Goal: Answer question/provide support

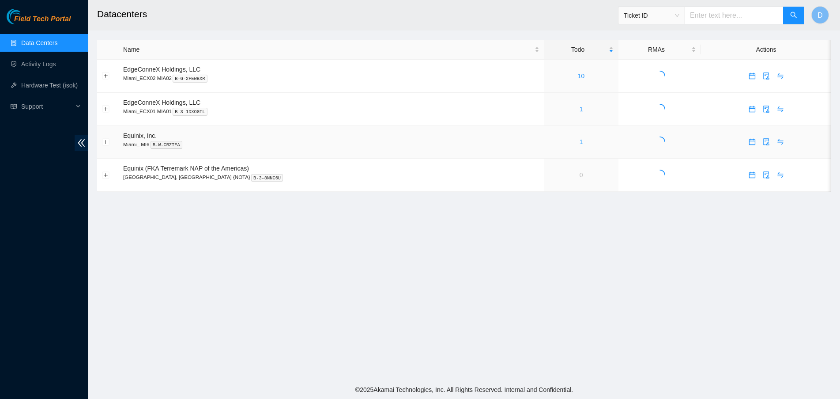
click at [580, 144] on link "1" at bounding box center [582, 141] width 4 height 7
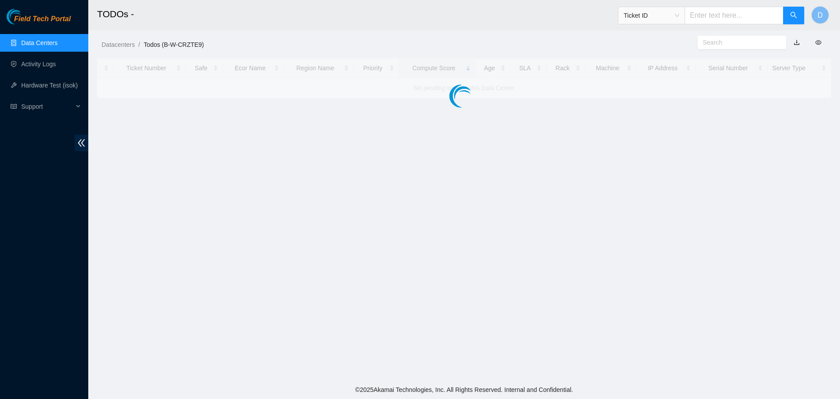
click at [24, 41] on link "Data Centers" at bounding box center [39, 42] width 36 height 7
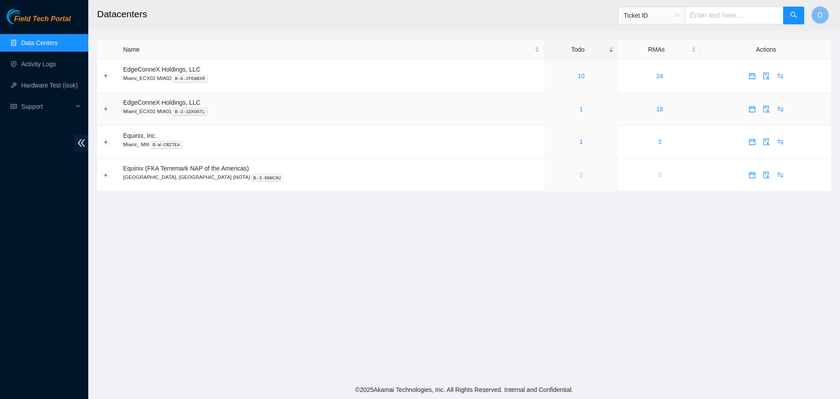
click at [550, 113] on div "1" at bounding box center [581, 109] width 64 height 10
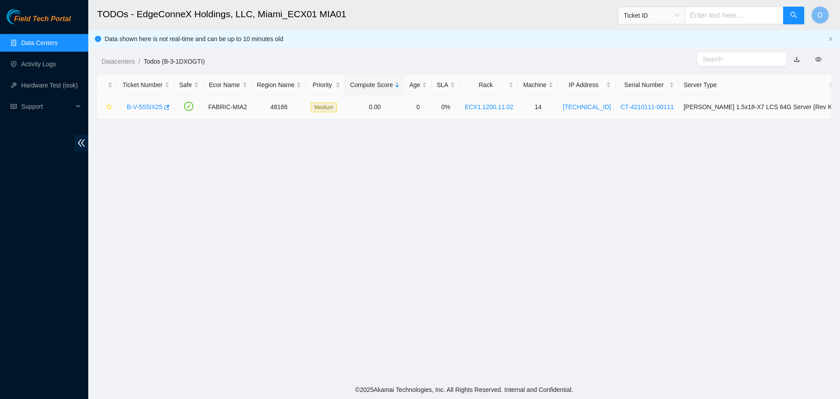
click at [148, 111] on div "B-V-5S5IX25" at bounding box center [145, 107] width 47 height 14
click at [149, 107] on link "B-V-5S5IX25" at bounding box center [145, 106] width 36 height 7
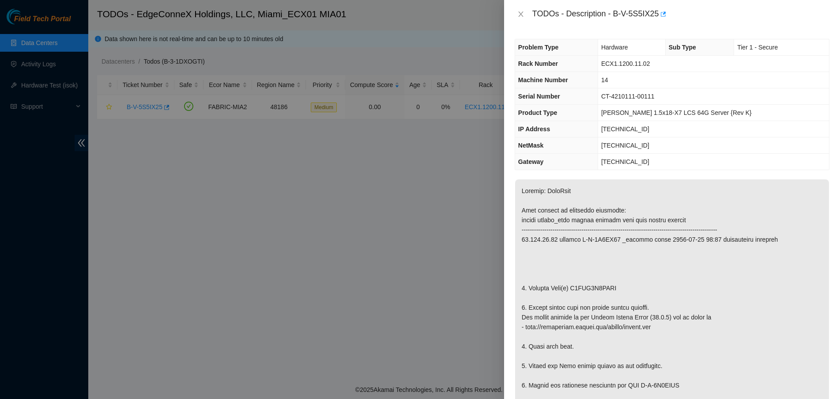
click at [520, 18] on div "TODOs - Description - B-V-5S5IX25" at bounding box center [672, 14] width 315 height 14
click at [521, 15] on icon "close" at bounding box center [520, 14] width 7 height 7
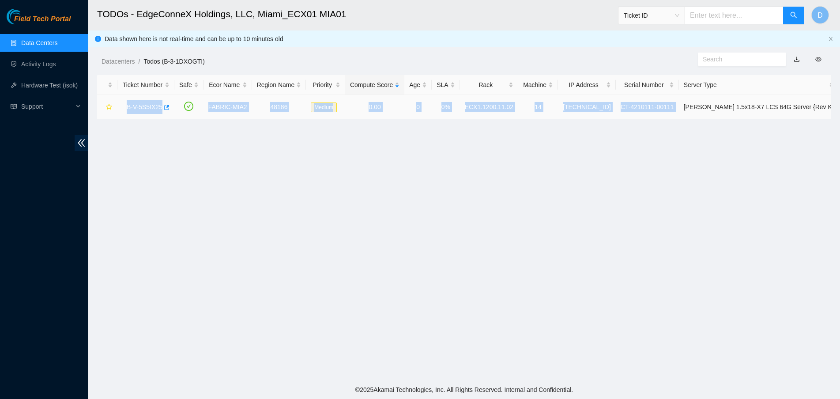
drag, startPoint x: 124, startPoint y: 110, endPoint x: 711, endPoint y: 109, distance: 587.5
click at [711, 109] on tr "B-V-5S5IX25 FABRIC-MIA2 48186 Medium 0.00 0 0% ECX1.1200.11.02 14 [TECHNICAL_ID…" at bounding box center [468, 107] width 742 height 24
copy tr "B-V-5S5IX25 FABRIC-MIA2 48186 Medium 0.00 0 0% ECX1.1200.11.02 14 [TECHNICAL_ID…"
click at [154, 109] on link "B-V-5S5IX25" at bounding box center [145, 106] width 36 height 7
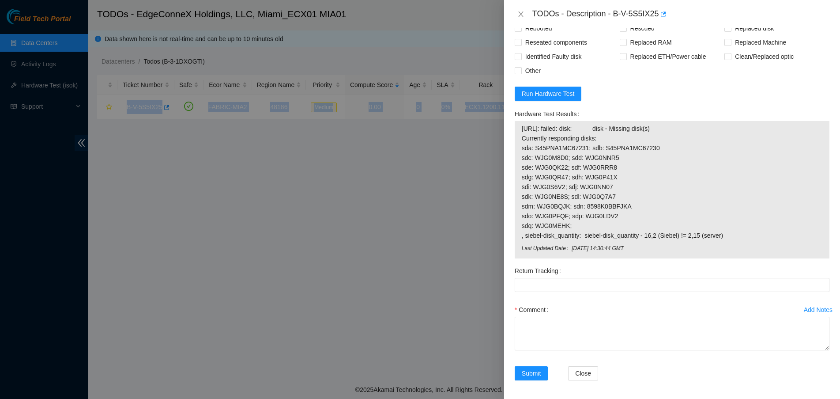
scroll to position [714, 0]
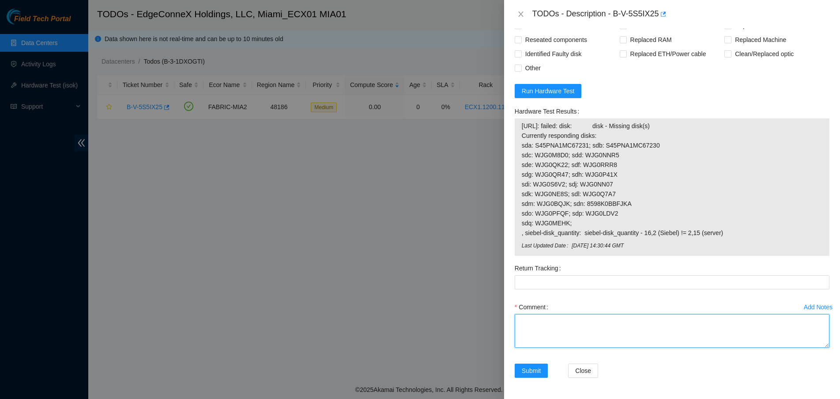
click at [539, 333] on textarea "Comment" at bounding box center [672, 331] width 315 height 34
paste textarea "Verified ticket is safe to work on YES NOCC Authorized: YES Located server conn…"
type textarea "Verified ticket is safe to work on YES NOCC Authorized: YES Located server conn…"
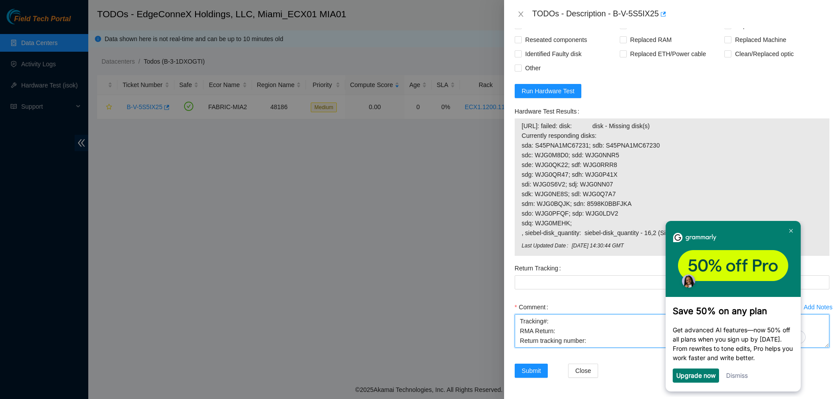
scroll to position [132, 0]
drag, startPoint x: 633, startPoint y: 332, endPoint x: 468, endPoint y: 286, distance: 171.3
click at [468, 286] on div "TODOs - Description - B-V-5S5IX25 Problem Type Hardware Sub Type Tier 1 - Secur…" at bounding box center [420, 199] width 840 height 399
click at [558, 195] on span "[URL]: failed: disk: disk - Missing disk(s) Currently responding disks: sda: S4…" at bounding box center [672, 179] width 301 height 117
drag, startPoint x: 649, startPoint y: 237, endPoint x: 512, endPoint y: 107, distance: 189.2
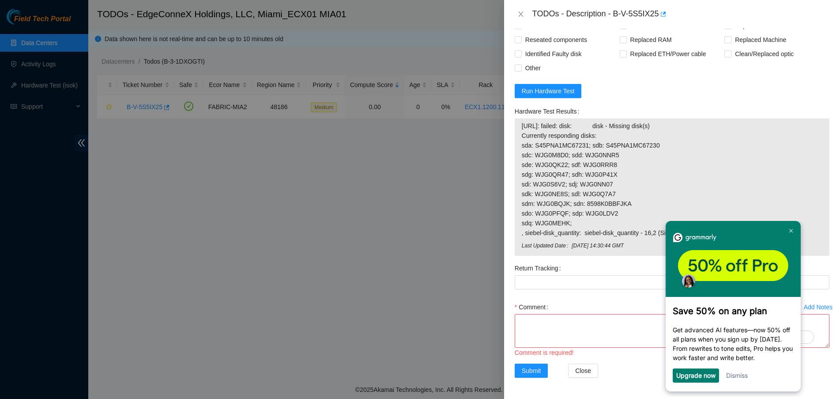
click at [512, 107] on div "Hardware Test Results [URL]: failed: disk: disk - Missing disk(s) Currently res…" at bounding box center [672, 182] width 322 height 157
click at [618, 182] on span "[URL]: failed: disk: disk - Missing disk(s) Currently responding disks: sda: S4…" at bounding box center [672, 179] width 301 height 117
drag, startPoint x: 645, startPoint y: 236, endPoint x: 521, endPoint y: 120, distance: 170.5
click at [521, 120] on tbody "[URL]: failed: disk: disk - Missing disk(s) Currently responding disks: sda: S4…" at bounding box center [671, 186] width 301 height 133
copy tbody "[URL]: failed: disk: disk - Missing disk(s) Currently responding disks: sda: S4…"
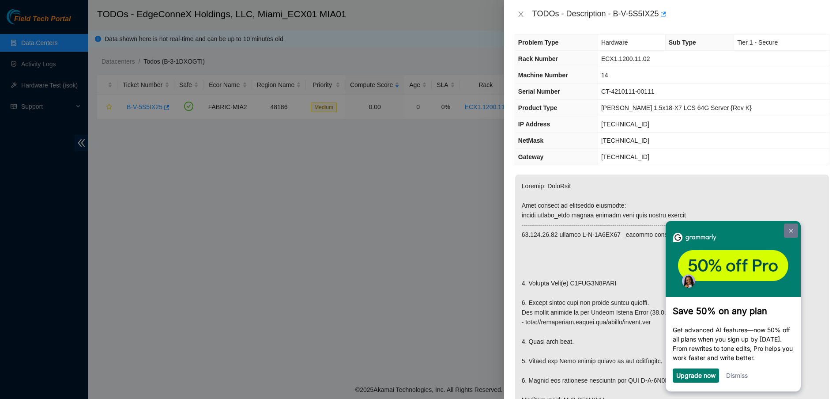
click at [790, 231] on img at bounding box center [791, 231] width 4 height 4
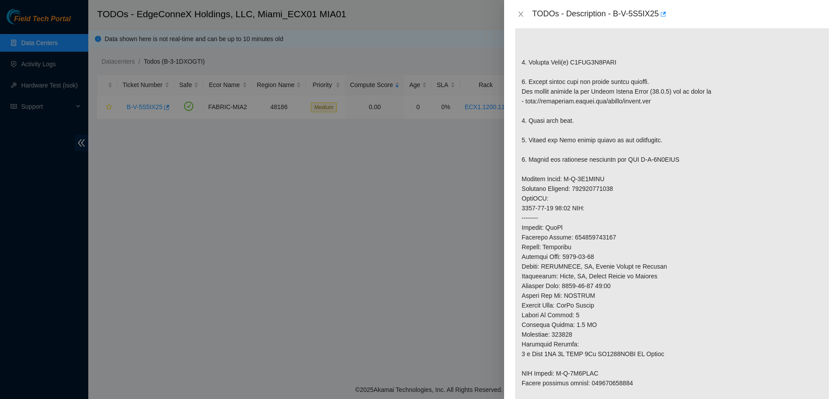
click at [598, 62] on p at bounding box center [672, 189] width 314 height 470
copy p "Y9QZK2F9FJKA"
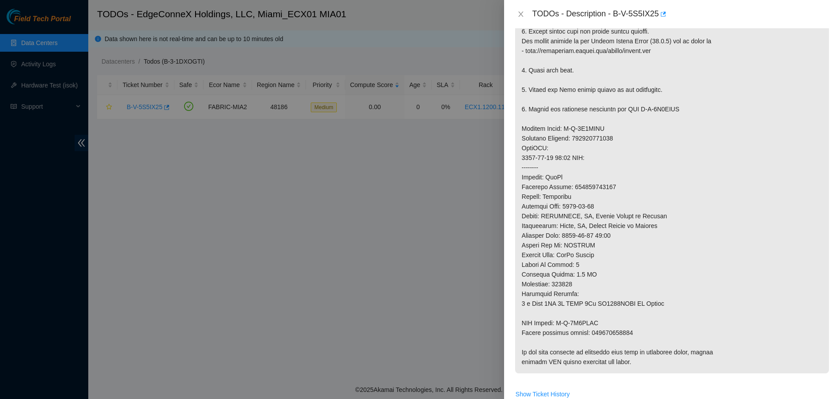
click at [600, 184] on p at bounding box center [672, 138] width 314 height 470
copy p "463470041378"
drag, startPoint x: 641, startPoint y: 335, endPoint x: 516, endPoint y: 326, distance: 125.3
click at [516, 326] on p at bounding box center [672, 138] width 314 height 470
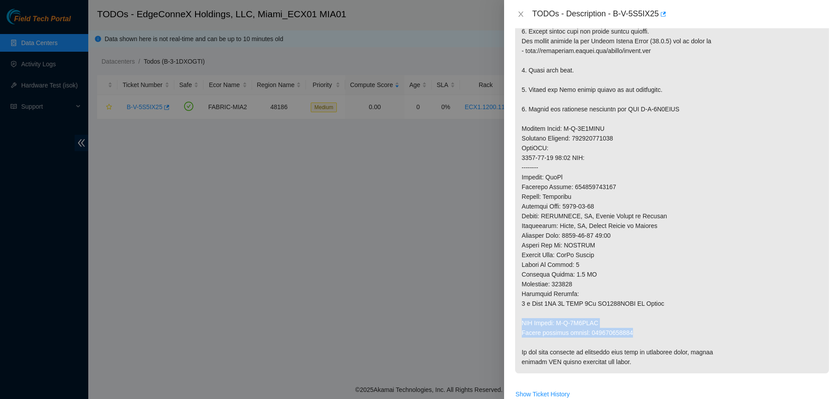
copy p "RMA Return: B-V-5T1WWXP Return tracking number: 463470041389"
